Goal: Find specific page/section: Find specific page/section

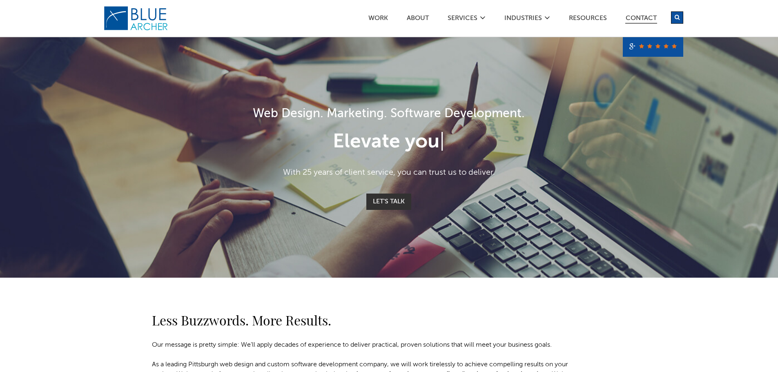
click at [638, 18] on link "Contact" at bounding box center [641, 19] width 32 height 9
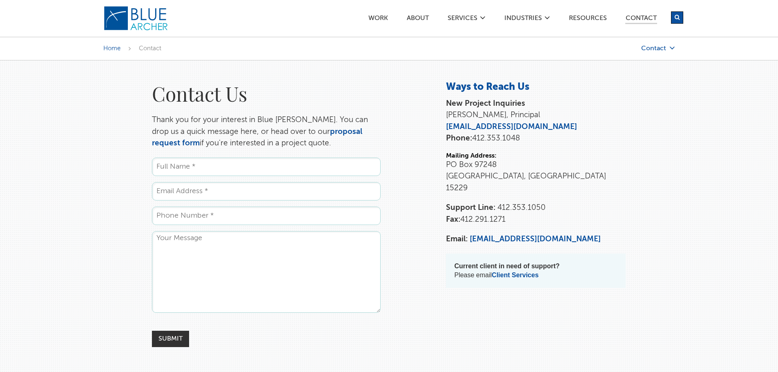
click at [658, 49] on link "Contact" at bounding box center [634, 48] width 82 height 7
click at [613, 99] on link "Training" at bounding box center [630, 100] width 74 height 16
